Goal: Task Accomplishment & Management: Use online tool/utility

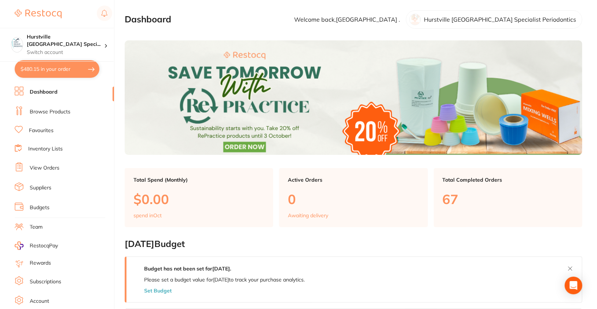
click at [72, 110] on li "Browse Products" at bounding box center [64, 111] width 99 height 11
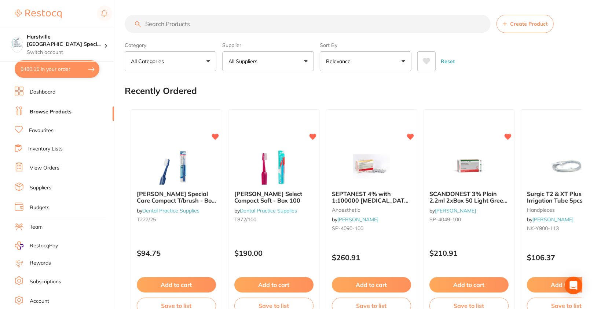
click at [294, 62] on button "All Suppliers" at bounding box center [268, 61] width 92 height 20
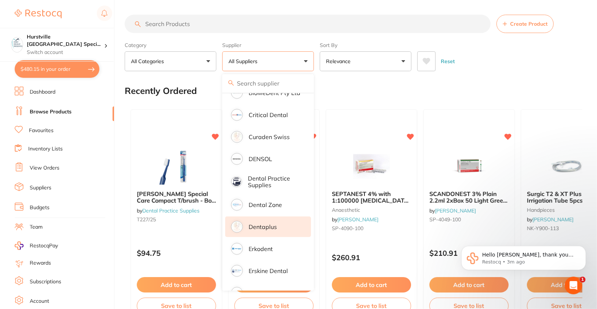
click at [281, 227] on li "Dentaplus" at bounding box center [268, 226] width 86 height 21
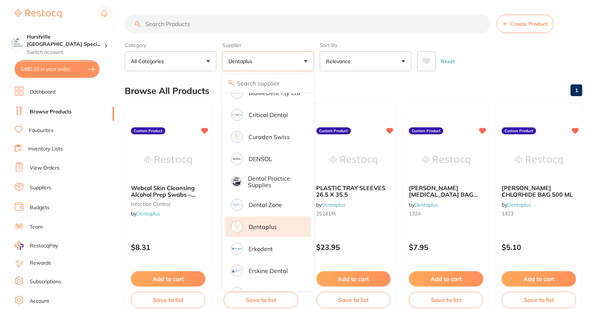
click at [520, 62] on div "Reset" at bounding box center [496, 58] width 159 height 26
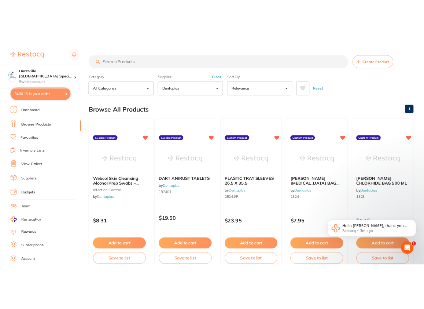
scroll to position [169, 0]
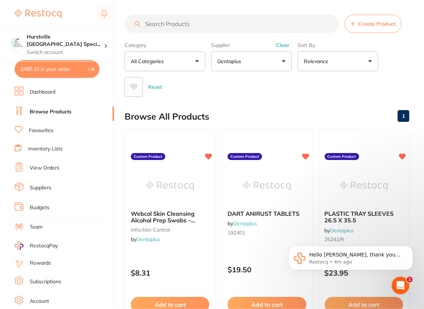
click at [374, 23] on span "Create Product" at bounding box center [376, 24] width 37 height 6
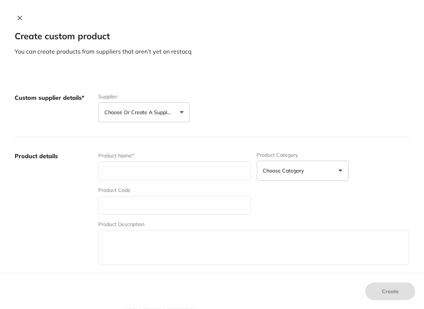
click at [166, 120] on button "Choose or create a supplier" at bounding box center [144, 112] width 92 height 20
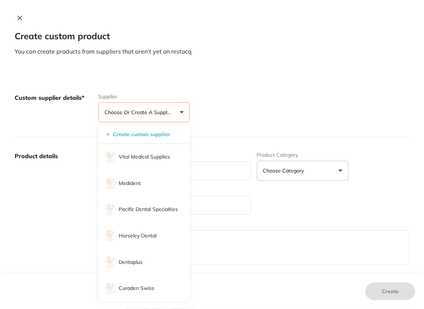
click at [255, 81] on div "Custom supplier details* Supplier Choose or create a supplier Create custom sup…" at bounding box center [212, 108] width 395 height 58
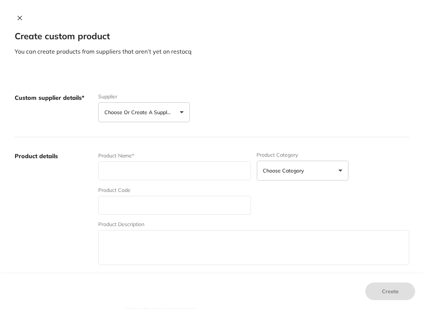
scroll to position [0, 0]
click at [21, 19] on button at bounding box center [20, 19] width 10 height 8
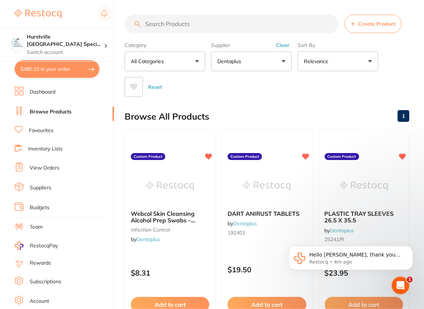
click at [218, 26] on input "search" at bounding box center [232, 24] width 214 height 18
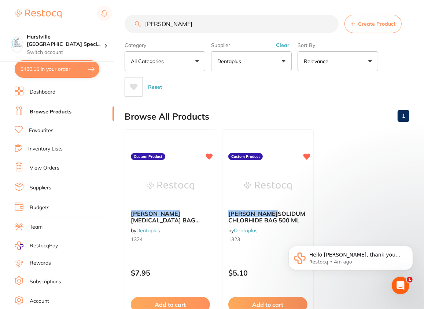
type input "[PERSON_NAME]"
click at [341, 205] on ul "[PERSON_NAME] [MEDICAL_DATA] BAG 1000ML by Dentaplus 1324 Custom Product $7.95 …" at bounding box center [267, 234] width 285 height 211
click at [276, 189] on img at bounding box center [268, 185] width 48 height 37
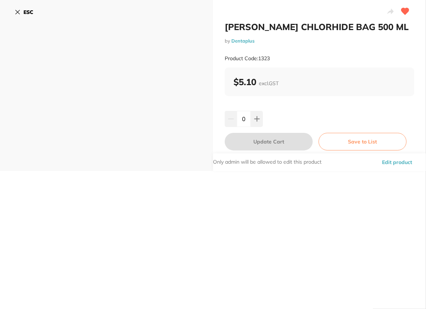
click at [394, 171] on button "Edit product" at bounding box center [397, 162] width 34 height 18
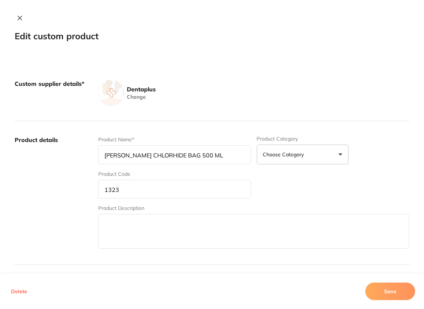
click at [139, 155] on input "[PERSON_NAME] CHLORHIDE BAG 500 ML" at bounding box center [174, 154] width 152 height 19
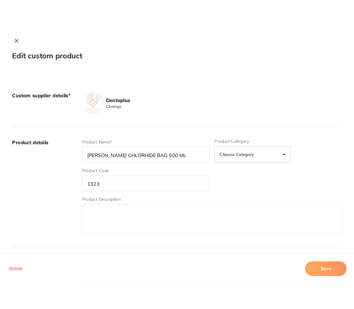
scroll to position [0, 0]
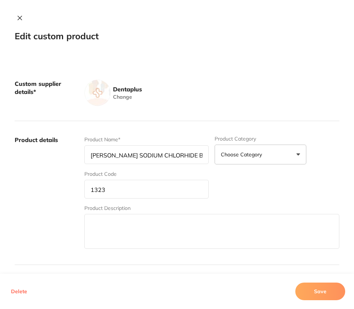
click at [147, 157] on input "[PERSON_NAME] SODIUM CHLORHIDE BAG 500 ML" at bounding box center [146, 154] width 125 height 19
click at [202, 154] on input "[PERSON_NAME] SODIUM CHLORHIDE BAG 500 ML" at bounding box center [146, 154] width 125 height 19
click at [138, 156] on input "[PERSON_NAME] SODIUM CHLORHIDE BAG 500 ML" at bounding box center [146, 154] width 125 height 19
drag, startPoint x: 138, startPoint y: 156, endPoint x: 234, endPoint y: 159, distance: 95.7
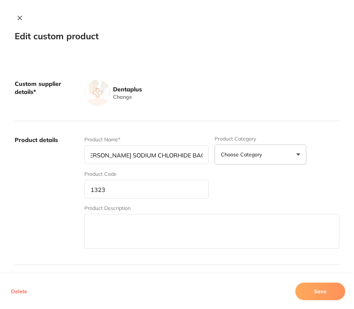
click at [234, 159] on div "Product Name* [PERSON_NAME] SODIUM CHLORHIDE BAG 500 ML Product Category Choose…" at bounding box center [211, 193] width 255 height 114
type input "[PERSON_NAME] [MEDICAL_DATA]"
click at [23, 18] on button at bounding box center [20, 19] width 10 height 8
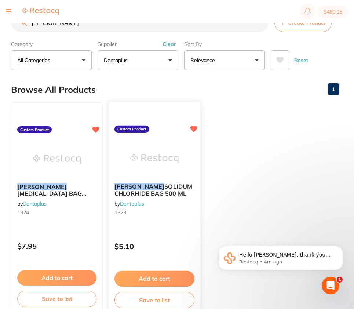
click at [173, 159] on img at bounding box center [154, 158] width 48 height 37
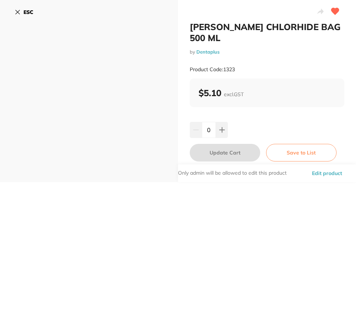
click at [330, 176] on button "Edit product" at bounding box center [326, 173] width 34 height 18
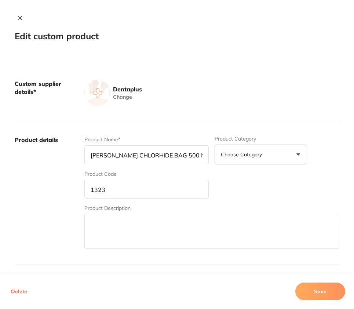
scroll to position [0, 10]
drag, startPoint x: 115, startPoint y: 156, endPoint x: 213, endPoint y: 153, distance: 98.7
click at [213, 153] on div "Product Name* [PERSON_NAME] CHLORHIDE BAG 500 ML Product Category Choose Catego…" at bounding box center [211, 193] width 255 height 114
type input "[PERSON_NAME] [MEDICAL_DATA] 0.9% SALINE FOR IRRIGATION"
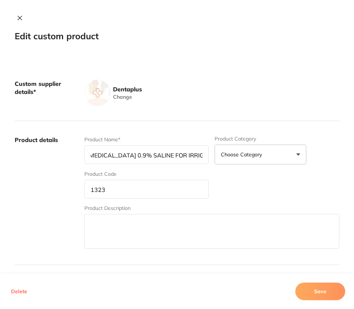
click at [65, 198] on label "Product details" at bounding box center [47, 193] width 64 height 114
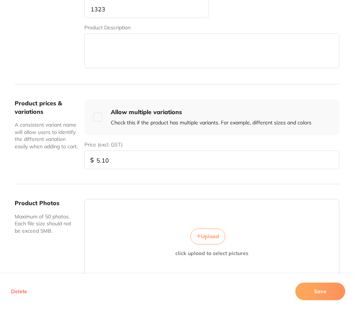
scroll to position [182, 0]
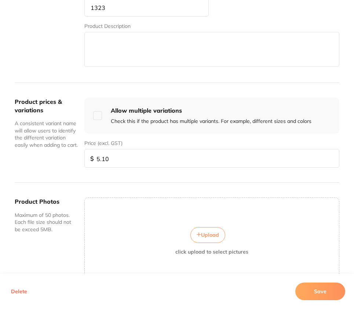
click at [96, 117] on input "checkbox" at bounding box center [97, 115] width 9 height 9
checkbox input "true"
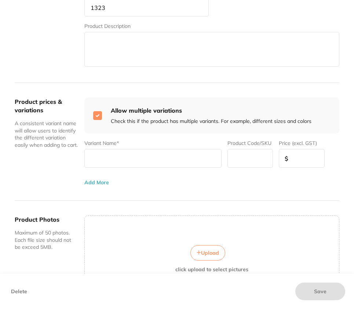
click at [92, 183] on button "Add More" at bounding box center [96, 182] width 25 height 6
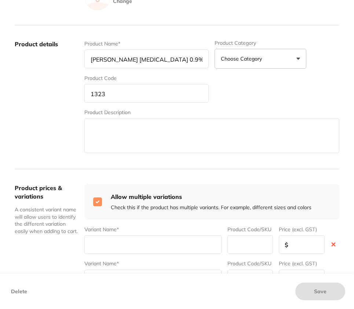
scroll to position [92, 0]
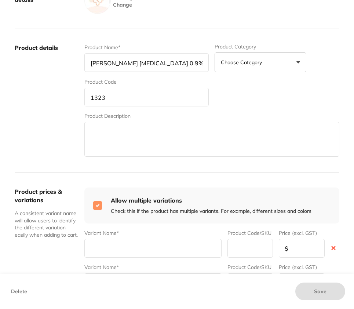
click at [124, 96] on input "1323" at bounding box center [146, 97] width 125 height 19
type input "1"
click at [72, 111] on label "Product details" at bounding box center [47, 101] width 64 height 114
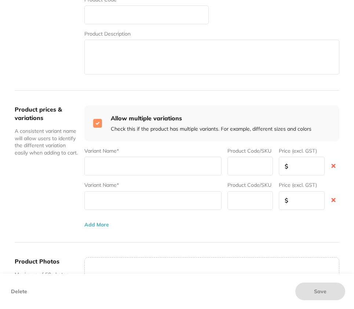
scroll to position [181, 0]
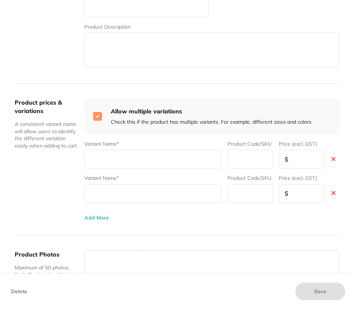
click at [130, 159] on input "text" at bounding box center [152, 159] width 137 height 19
type input "500ml Bag"
click at [257, 158] on input "text" at bounding box center [250, 159] width 46 height 19
type input "1323"
click at [296, 159] on input "number" at bounding box center [302, 159] width 46 height 19
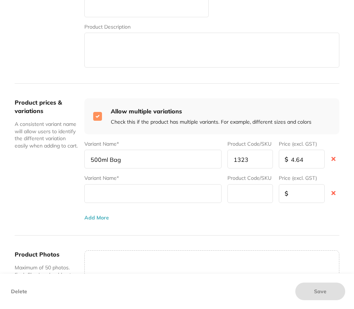
type input "4.64"
click at [141, 195] on input "text" at bounding box center [152, 193] width 137 height 19
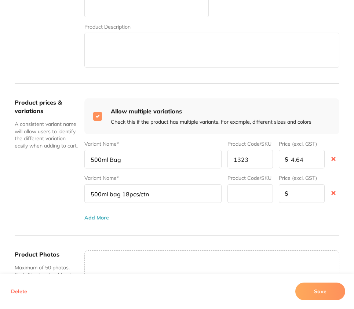
type input "500ml bag 18pcs/ctn"
click at [130, 159] on input "500ml Bag" at bounding box center [152, 159] width 137 height 19
type input "500ml Bag each"
click at [251, 191] on input "text" at bounding box center [250, 193] width 46 height 19
type input "1323V"
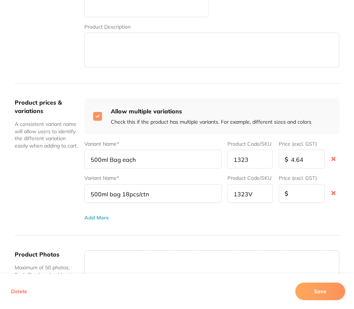
click at [302, 196] on input "number" at bounding box center [302, 193] width 46 height 19
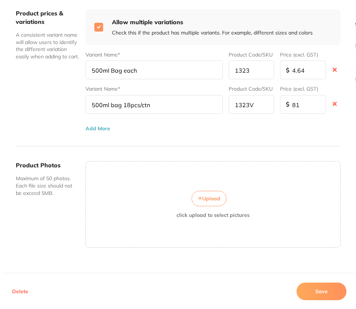
scroll to position [274, 0]
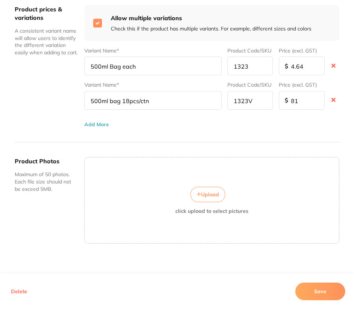
type input "81"
click at [314, 295] on button "Save" at bounding box center [320, 291] width 50 height 18
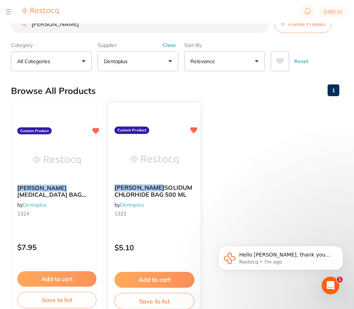
click at [176, 227] on div "[PERSON_NAME] CHLORHIDE BAG 500 ML by Dentaplus 1323 Custom Product $5.10 Add t…" at bounding box center [154, 208] width 93 height 213
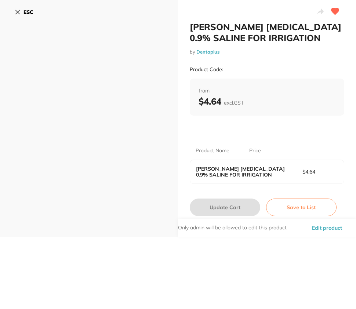
click at [291, 136] on div "Product Name Price [PERSON_NAME] [MEDICAL_DATA] 0.9% SALINE FOR IRRIGATION $4.64" at bounding box center [267, 158] width 154 height 51
click at [326, 227] on button "Edit product" at bounding box center [326, 228] width 34 height 18
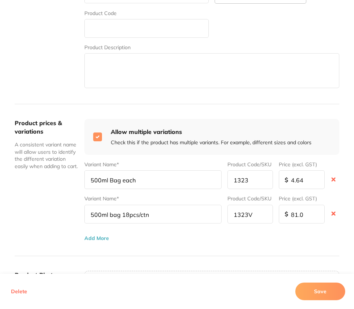
scroll to position [276, 0]
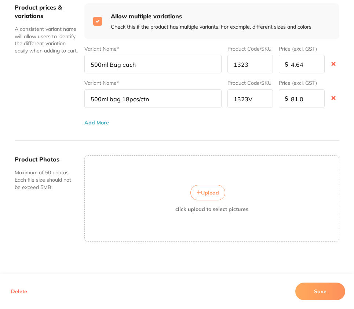
click at [314, 290] on button "Save" at bounding box center [320, 291] width 50 height 18
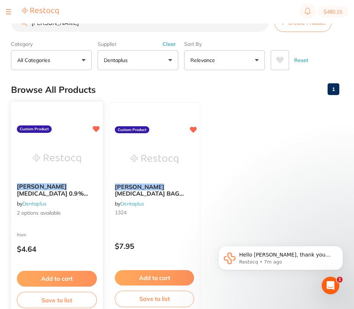
click at [87, 221] on div "[PERSON_NAME] [MEDICAL_DATA] 0.9% SALINE FOR IRRIGATION by Dentaplus 2 options …" at bounding box center [57, 199] width 92 height 45
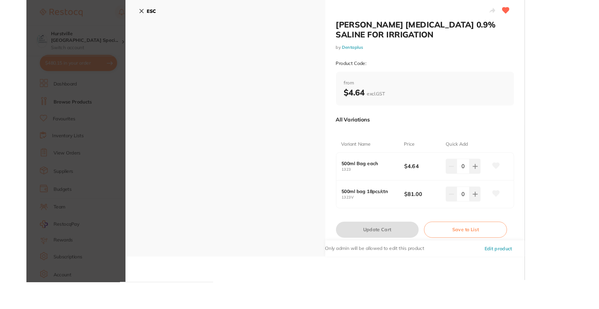
scroll to position [144, 0]
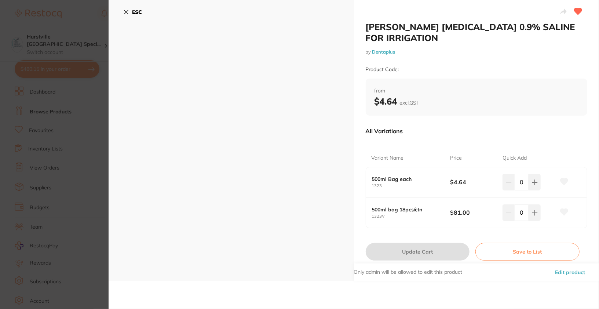
click at [76, 147] on section "[PERSON_NAME] [MEDICAL_DATA] 0.9% SALINE FOR IRRIGATION by Dentaplus Product Co…" at bounding box center [299, 154] width 599 height 309
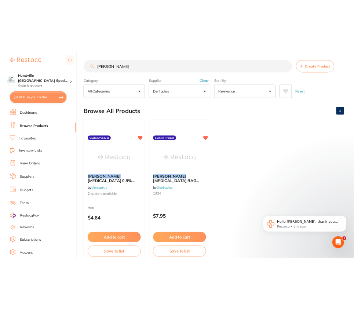
scroll to position [146, 0]
